Goal: Task Accomplishment & Management: Use online tool/utility

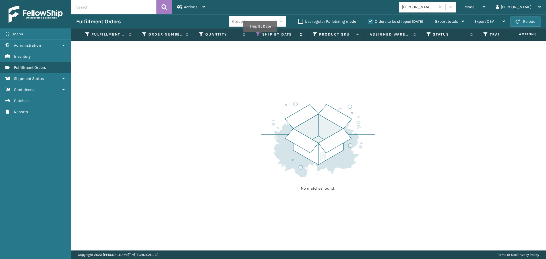
click at [261, 36] on div "Ship By Date" at bounding box center [279, 34] width 46 height 5
click at [257, 34] on icon at bounding box center [258, 34] width 5 height 5
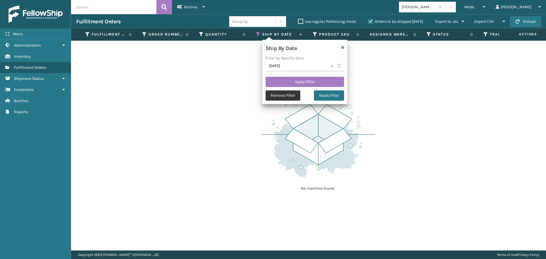
click at [281, 95] on button "Remove Filter" at bounding box center [282, 95] width 35 height 10
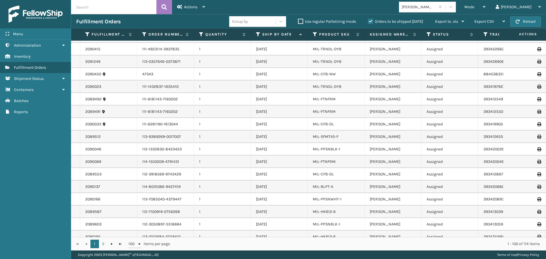
scroll to position [1058, 0]
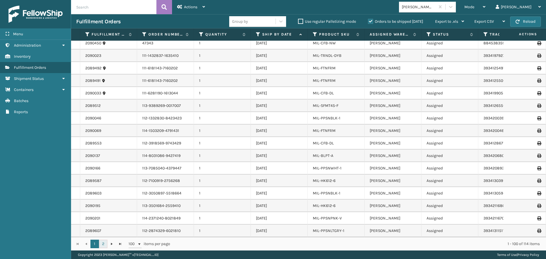
click at [105, 244] on link "2" at bounding box center [103, 244] width 9 height 9
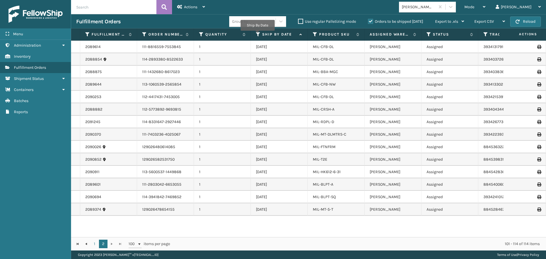
click at [257, 35] on icon at bounding box center [258, 34] width 5 height 5
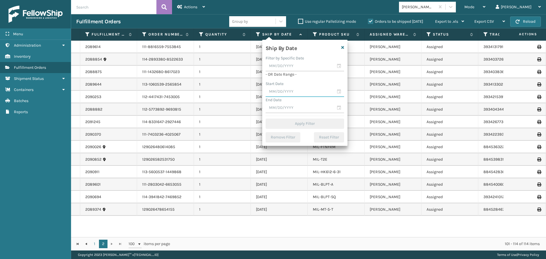
click at [294, 92] on input "text" at bounding box center [304, 92] width 78 height 10
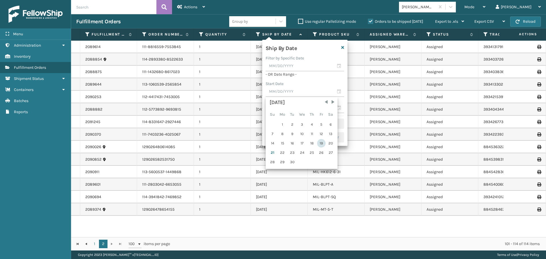
click at [322, 145] on div "19" at bounding box center [321, 143] width 9 height 9
type input "[DATE]"
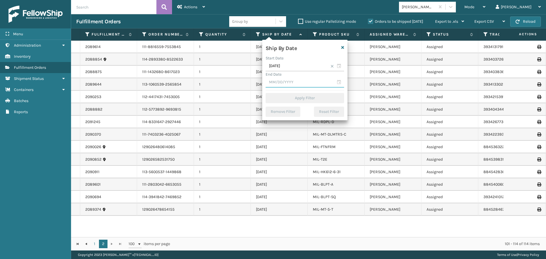
click at [289, 86] on input "text" at bounding box center [304, 82] width 78 height 10
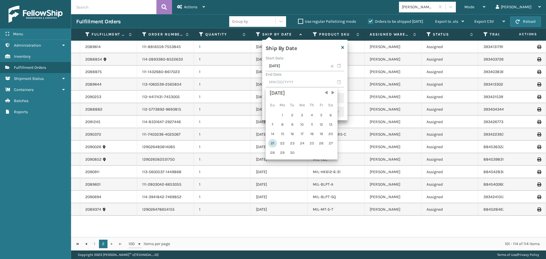
click at [275, 142] on div "21" at bounding box center [272, 143] width 9 height 9
type input "[DATE]"
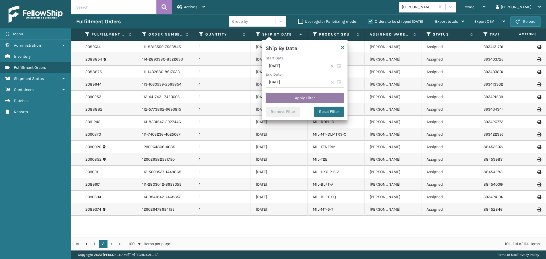
click at [303, 99] on button "Apply Filter" at bounding box center [304, 98] width 78 height 10
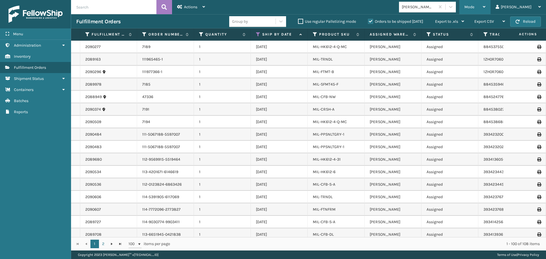
click at [485, 11] on div "Mode" at bounding box center [474, 7] width 21 height 14
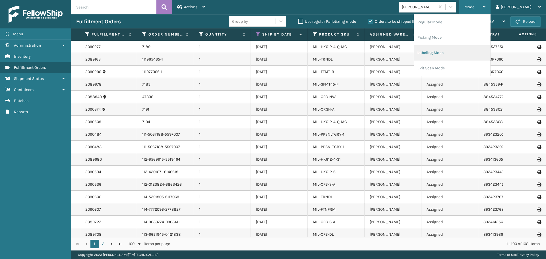
click at [458, 57] on li "Labeling Mode" at bounding box center [452, 52] width 76 height 15
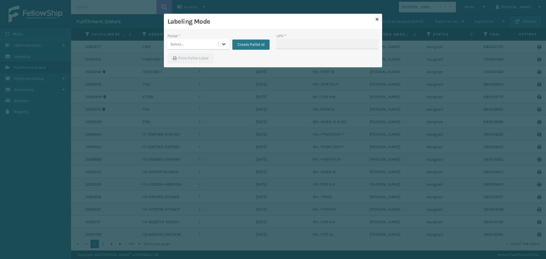
click at [225, 45] on icon at bounding box center [224, 44] width 6 height 6
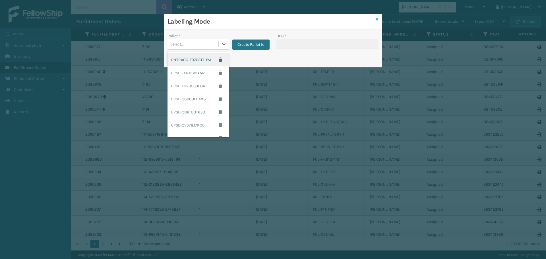
click at [377, 19] on icon at bounding box center [376, 19] width 3 height 4
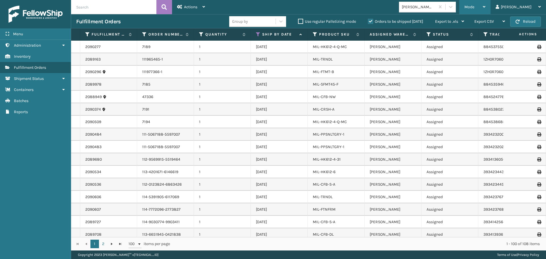
click at [485, 9] on div "Mode" at bounding box center [474, 7] width 21 height 14
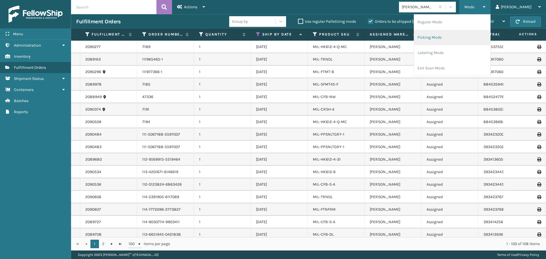
click at [456, 38] on li "Picking Mode" at bounding box center [452, 37] width 76 height 15
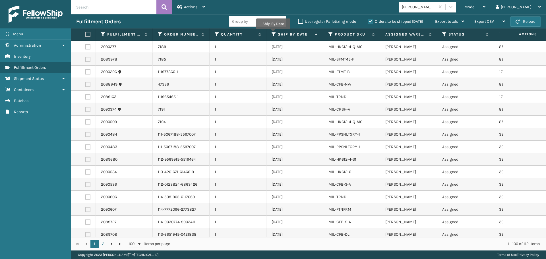
click at [273, 33] on icon at bounding box center [273, 34] width 5 height 5
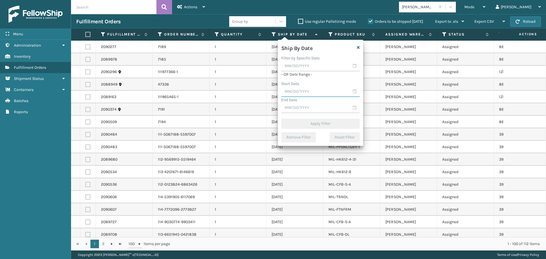
click at [301, 91] on input "text" at bounding box center [320, 92] width 78 height 10
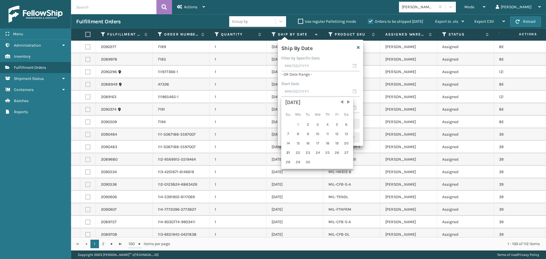
click at [338, 144] on div "19" at bounding box center [337, 143] width 9 height 9
type input "[DATE]"
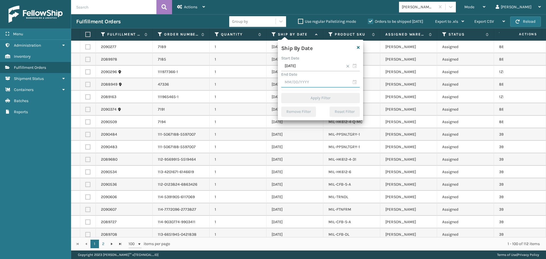
click at [312, 80] on input "text" at bounding box center [320, 82] width 78 height 10
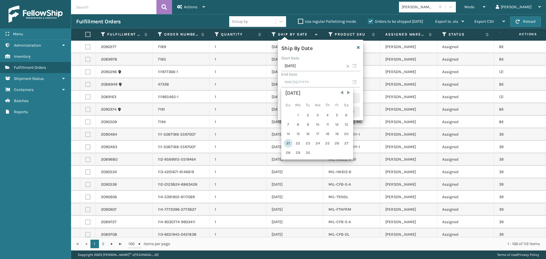
click at [291, 145] on div "21" at bounding box center [288, 143] width 9 height 9
type input "[DATE]"
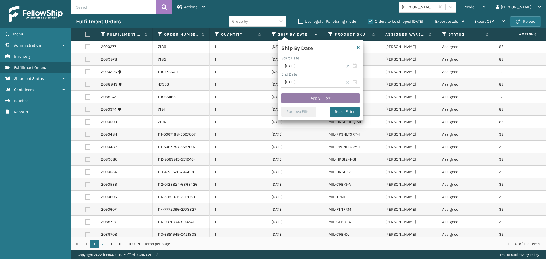
click at [331, 99] on button "Apply Filter" at bounding box center [320, 98] width 78 height 10
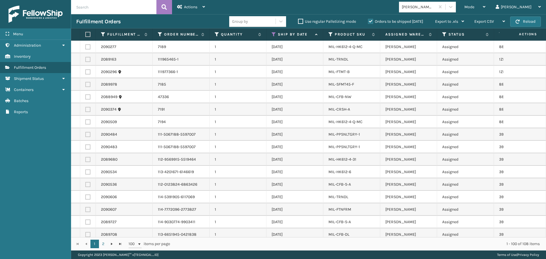
click at [86, 37] on label at bounding box center [86, 34] width 3 height 5
click at [86, 36] on input "checkbox" at bounding box center [85, 35] width 0 height 4
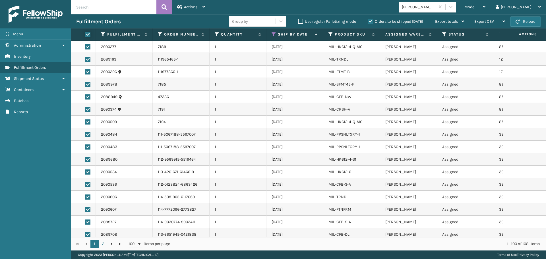
checkbox input "true"
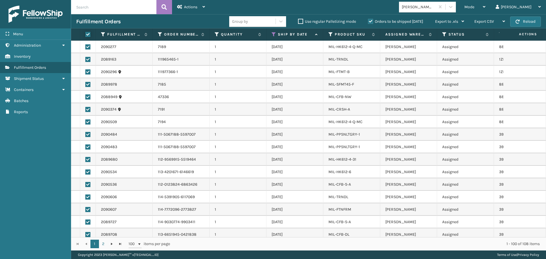
checkbox input "true"
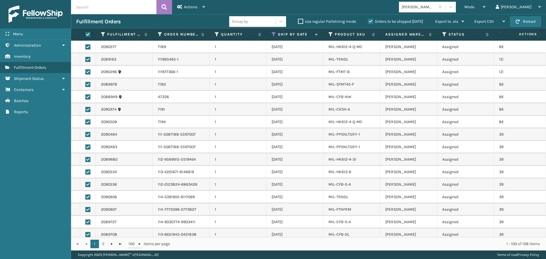
checkbox input "true"
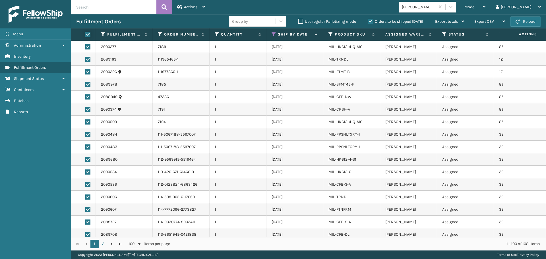
checkbox input "true"
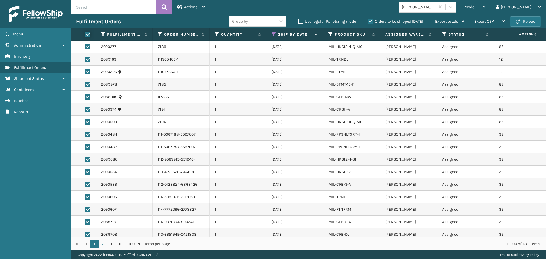
checkbox input "true"
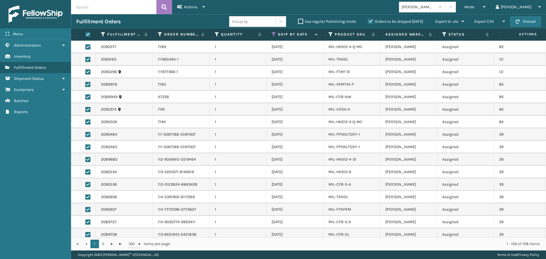
checkbox input "true"
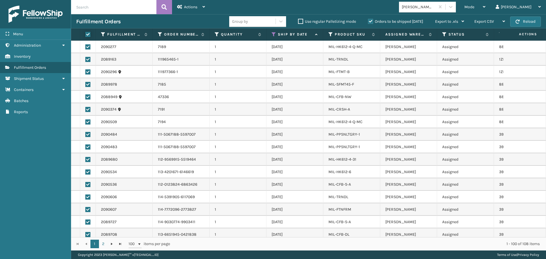
checkbox input "true"
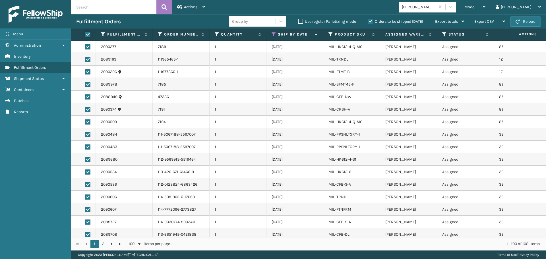
checkbox input "true"
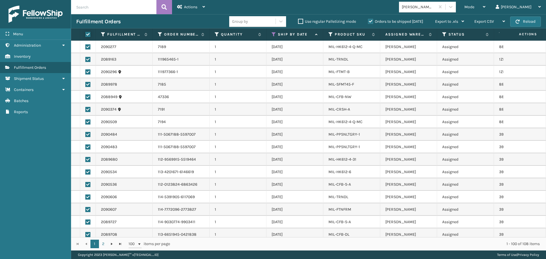
checkbox input "true"
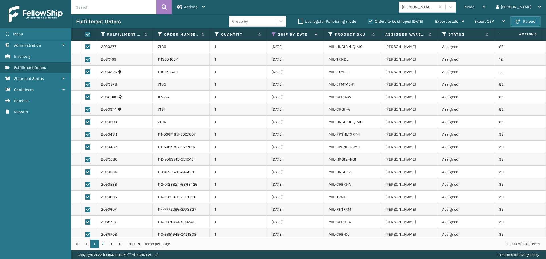
checkbox input "true"
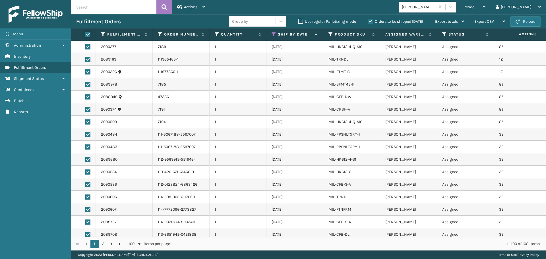
checkbox input "true"
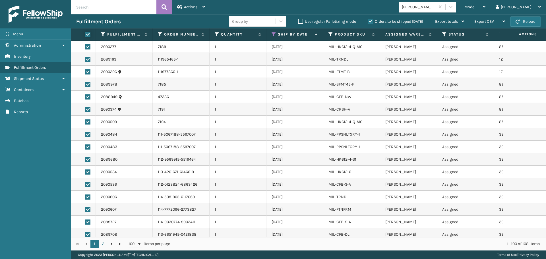
checkbox input "true"
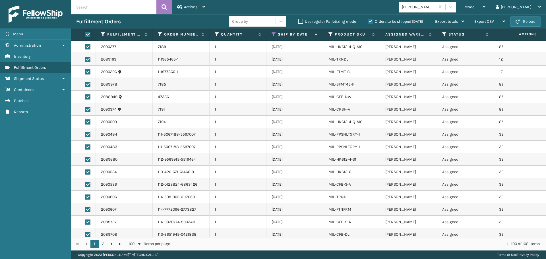
checkbox input "true"
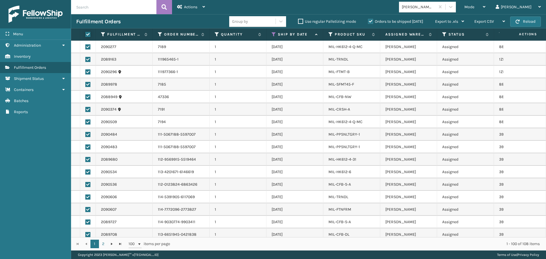
checkbox input "true"
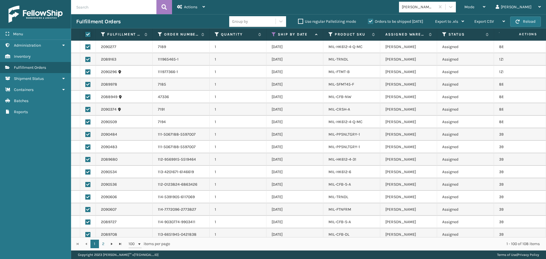
checkbox input "true"
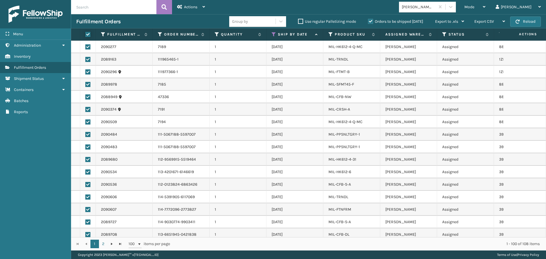
checkbox input "true"
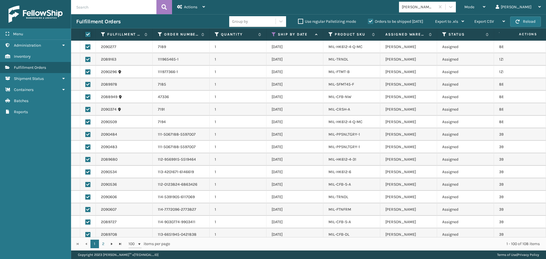
checkbox input "true"
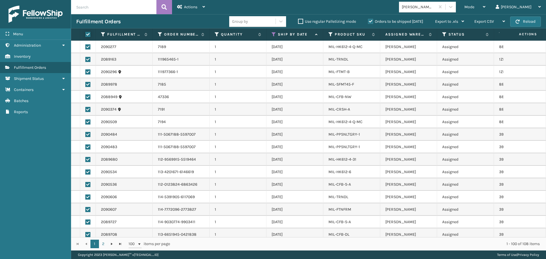
checkbox input "true"
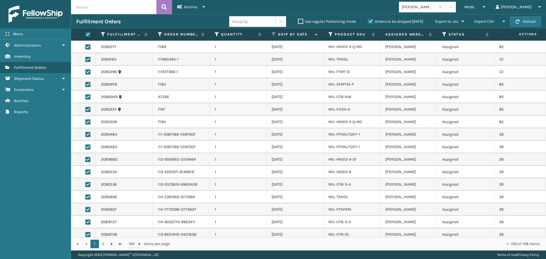
checkbox input "true"
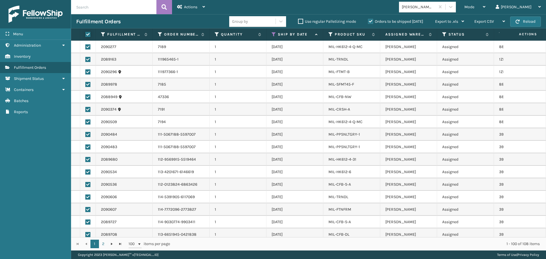
checkbox input "true"
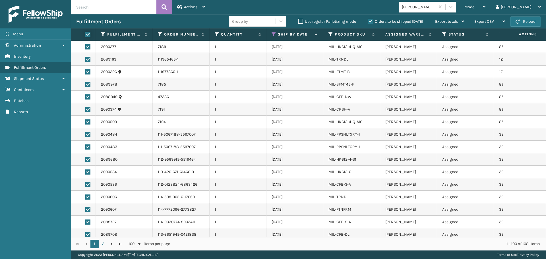
checkbox input "true"
click at [197, 11] on div "Actions" at bounding box center [191, 7] width 28 height 14
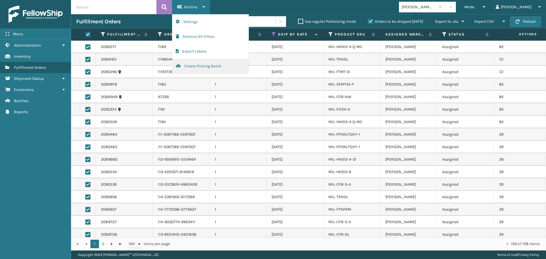
click at [205, 67] on button "Create Picking Batch" at bounding box center [210, 66] width 76 height 15
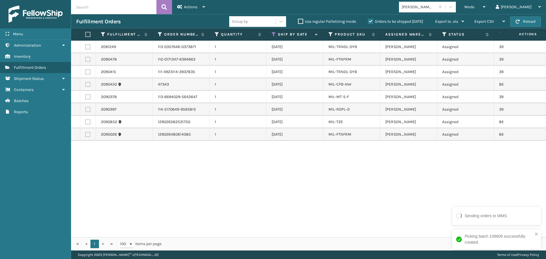
drag, startPoint x: 89, startPoint y: 33, endPoint x: 96, endPoint y: 31, distance: 7.2
click at [89, 33] on label at bounding box center [86, 34] width 3 height 5
click at [86, 33] on input "checkbox" at bounding box center [85, 35] width 0 height 4
checkbox input "true"
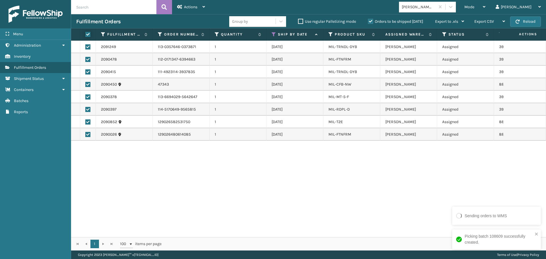
checkbox input "true"
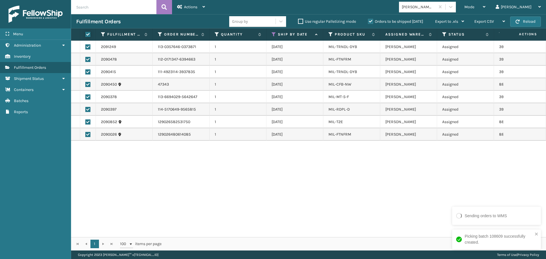
checkbox input "true"
click at [204, 7] on icon at bounding box center [203, 7] width 3 height 4
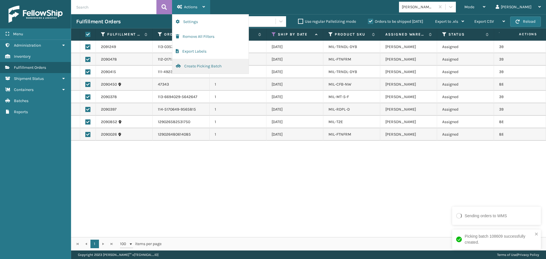
click at [214, 67] on button "Create Picking Batch" at bounding box center [210, 66] width 76 height 15
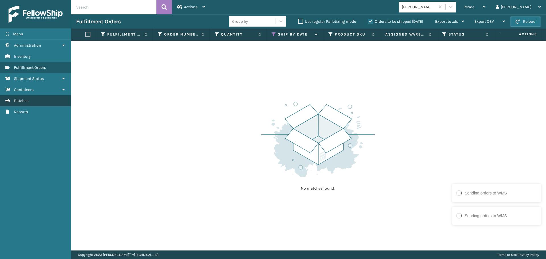
click at [32, 101] on link "Batches" at bounding box center [35, 100] width 71 height 11
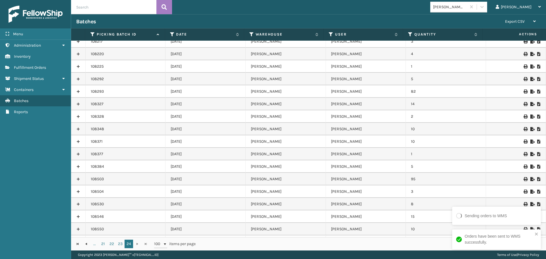
scroll to position [766, 0]
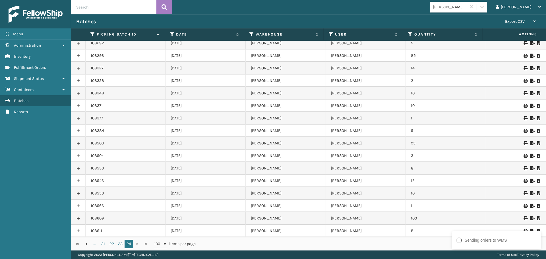
click at [537, 218] on icon at bounding box center [538, 218] width 3 height 4
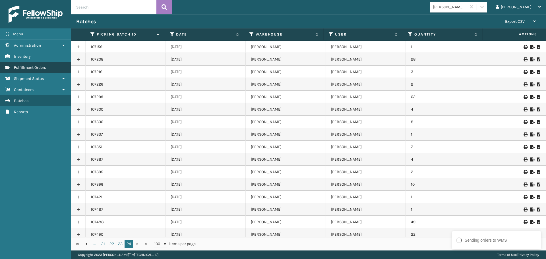
click at [34, 63] on link "Fulfillment Orders Fulfillment Orders" at bounding box center [35, 67] width 71 height 11
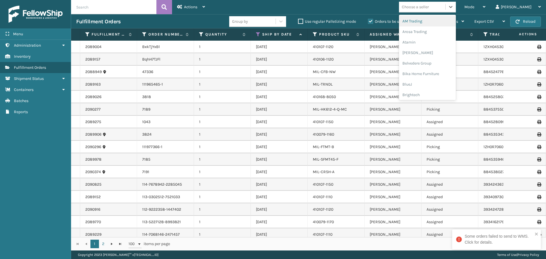
click at [445, 9] on div "Choose a seller" at bounding box center [422, 6] width 46 height 9
click at [436, 45] on div "FoamTex" at bounding box center [427, 44] width 57 height 11
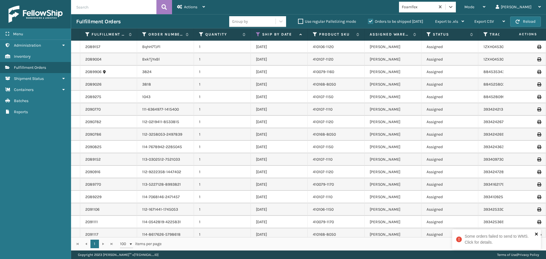
click at [535, 235] on icon "close" at bounding box center [536, 233] width 3 height 3
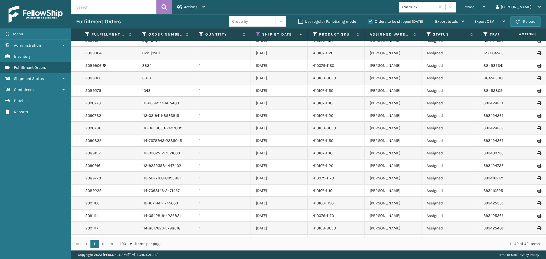
scroll to position [0, 0]
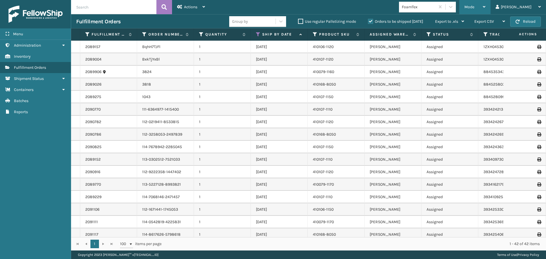
click at [485, 7] on div "Mode" at bounding box center [474, 7] width 21 height 14
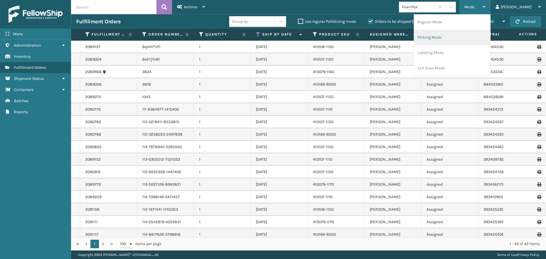
click at [465, 45] on li "Picking Mode" at bounding box center [452, 37] width 76 height 15
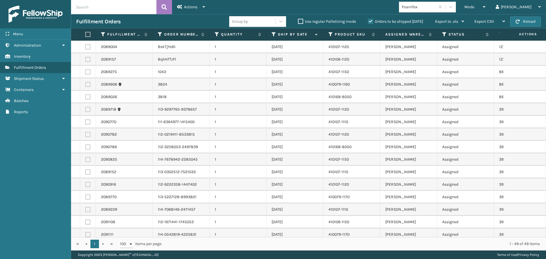
click at [88, 34] on label at bounding box center [86, 34] width 3 height 5
click at [86, 34] on input "checkbox" at bounding box center [85, 35] width 0 height 4
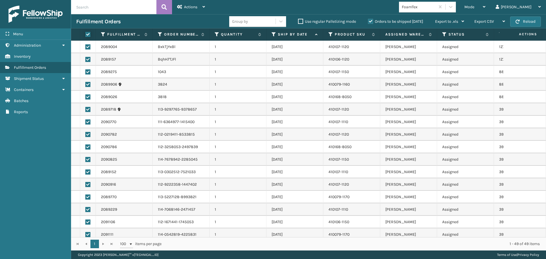
checkbox input "true"
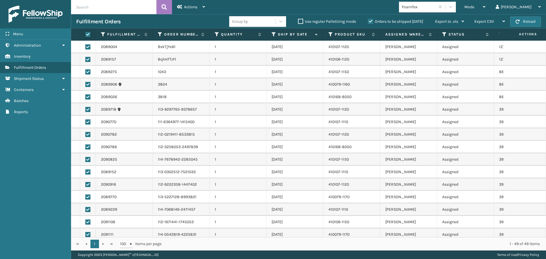
checkbox input "true"
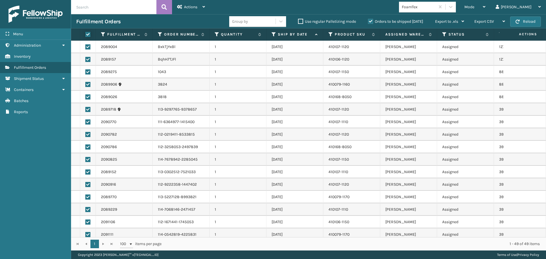
checkbox input "true"
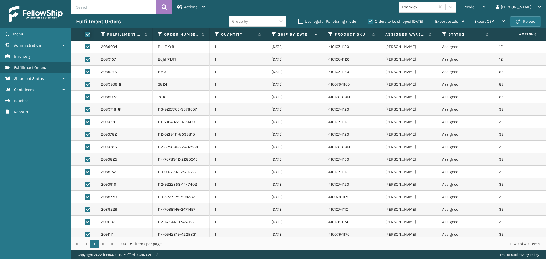
checkbox input "true"
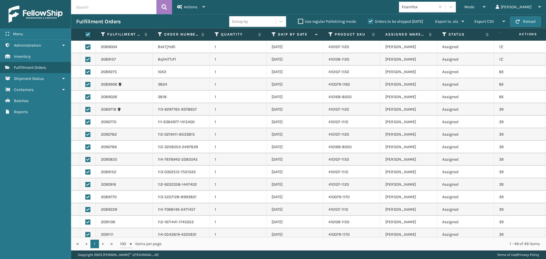
checkbox input "true"
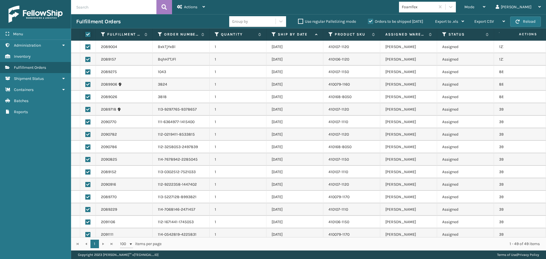
checkbox input "true"
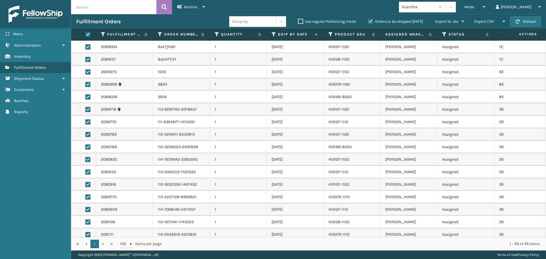
checkbox input "true"
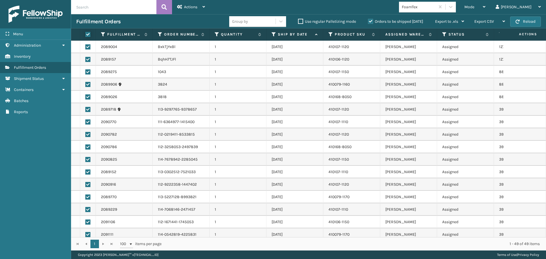
checkbox input "true"
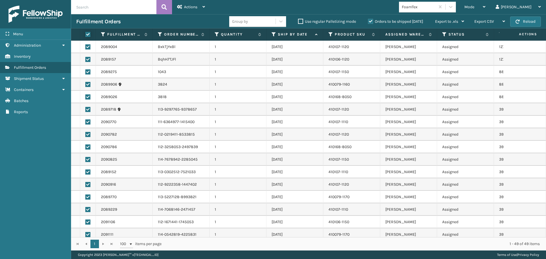
checkbox input "true"
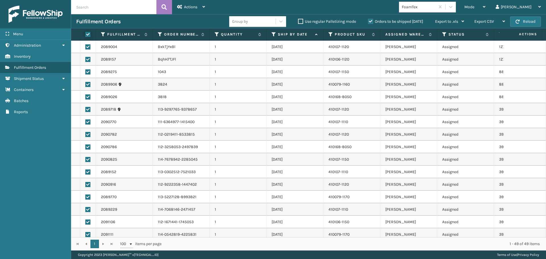
checkbox input "true"
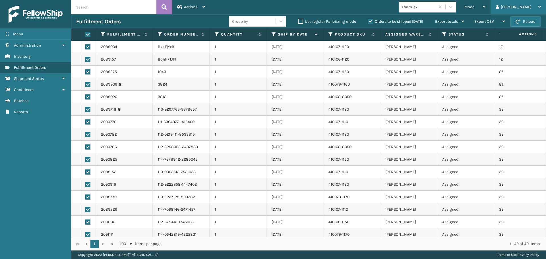
click at [508, 7] on div "[PERSON_NAME] Log Out" at bounding box center [517, 7] width 55 height 14
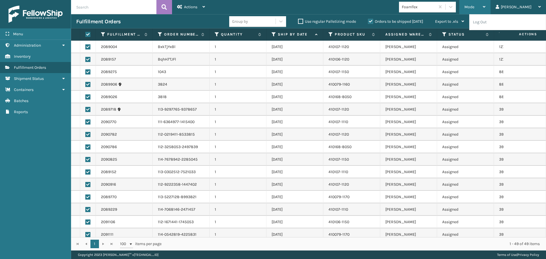
click at [490, 6] on div "Mode Regular Mode Picking Mode Labeling Mode Exit Scan Mode" at bounding box center [474, 7] width 31 height 14
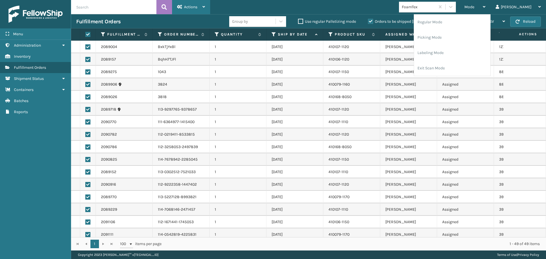
click at [194, 9] on span "Actions" at bounding box center [190, 7] width 13 height 5
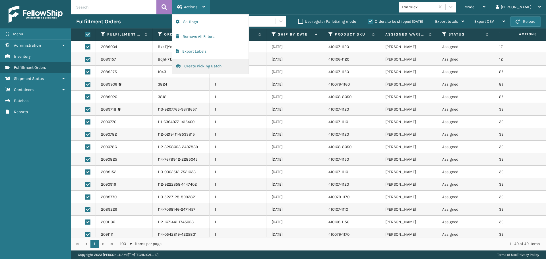
click at [205, 68] on button "Create Picking Batch" at bounding box center [210, 66] width 76 height 15
